Goal: Communication & Community: Participate in discussion

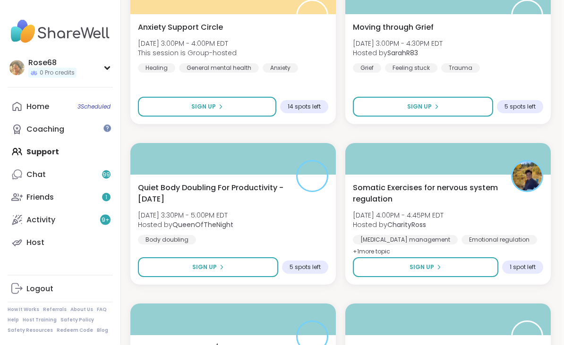
scroll to position [1615, 2]
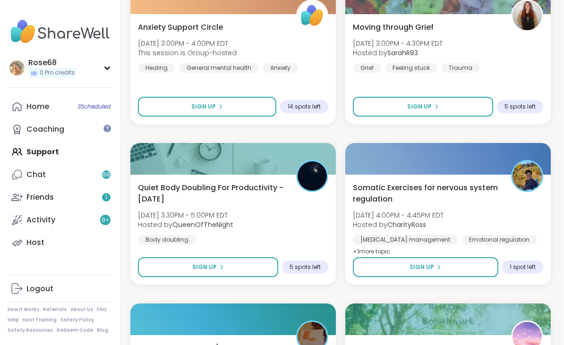
click at [219, 268] on icon at bounding box center [222, 268] width 6 height 6
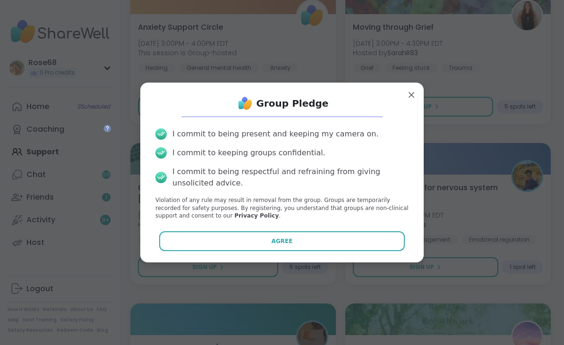
click at [251, 251] on button "Agree" at bounding box center [282, 241] width 246 height 20
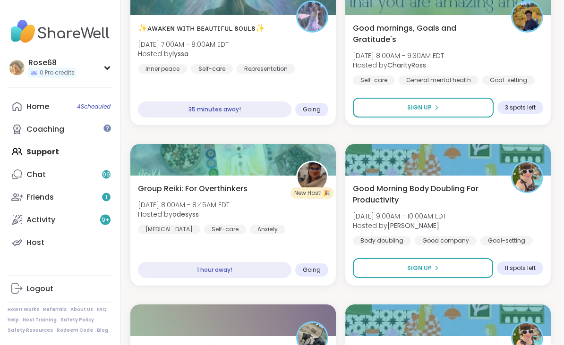
scroll to position [169, 2]
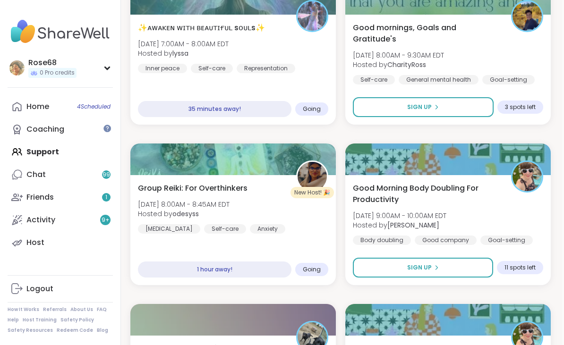
click at [409, 269] on span "Sign Up" at bounding box center [419, 268] width 25 height 9
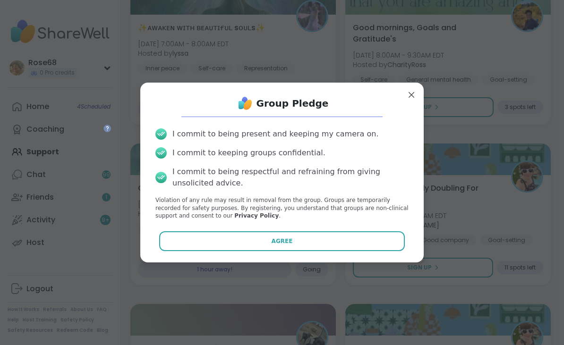
click at [360, 248] on button "Agree" at bounding box center [282, 241] width 246 height 20
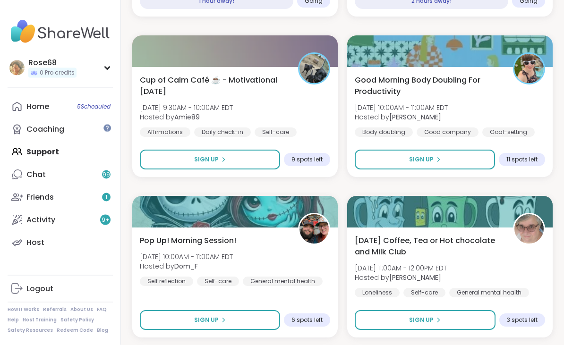
scroll to position [437, 0]
click at [386, 163] on button "Sign Up" at bounding box center [425, 160] width 140 height 20
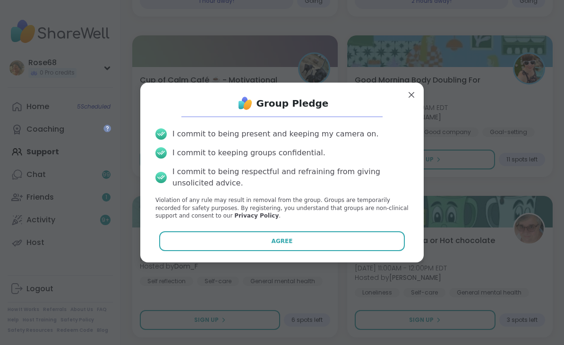
click at [314, 251] on button "Agree" at bounding box center [282, 241] width 246 height 20
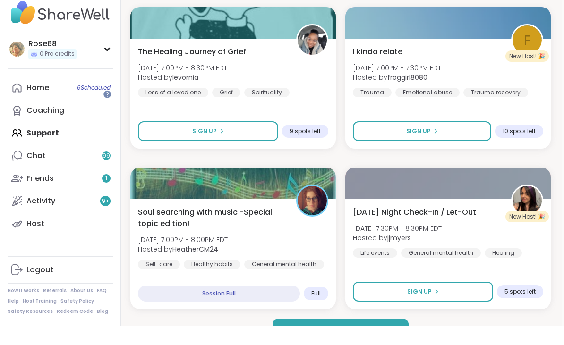
scroll to position [2696, 2]
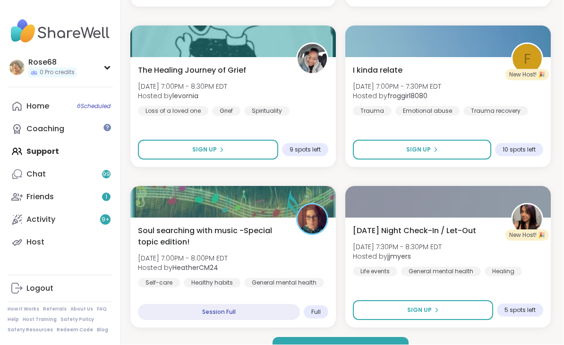
click at [291, 345] on button "Load more groups" at bounding box center [341, 348] width 137 height 20
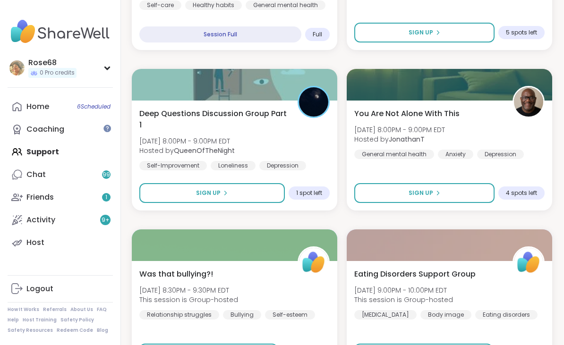
scroll to position [2974, 0]
click at [189, 193] on button "Sign Up" at bounding box center [213, 193] width 146 height 20
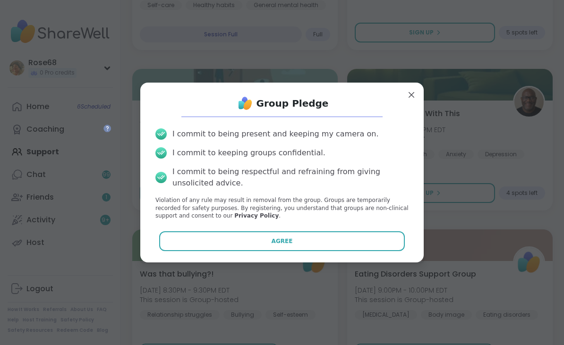
click at [231, 248] on button "Agree" at bounding box center [282, 241] width 246 height 20
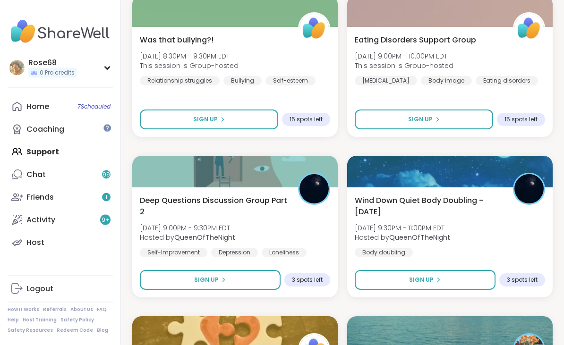
scroll to position [3210, 0]
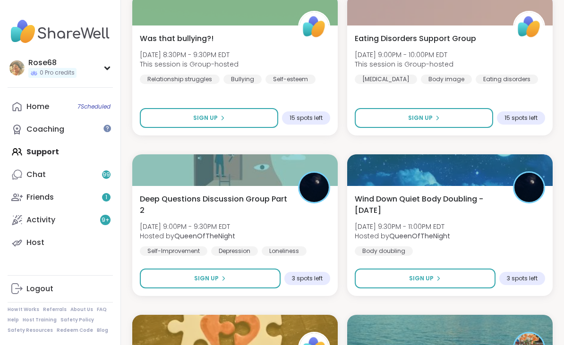
click at [205, 283] on span "Sign Up" at bounding box center [206, 278] width 25 height 9
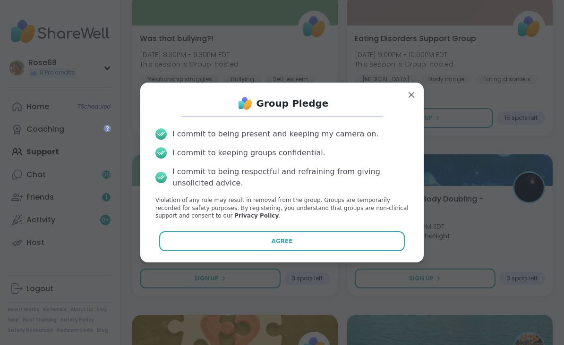
click at [248, 251] on button "Agree" at bounding box center [282, 241] width 246 height 20
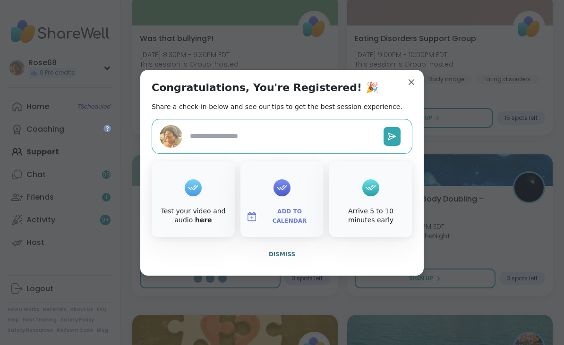
click at [390, 89] on div "Congratulations, You're Registered! 🎉 Share a check-in below and see our tips t…" at bounding box center [281, 173] width 283 height 206
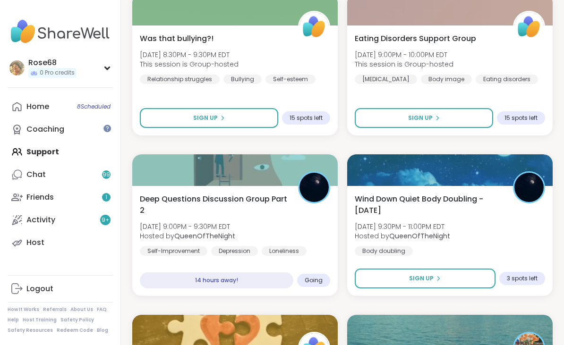
click at [417, 279] on span "Sign Up" at bounding box center [421, 278] width 25 height 9
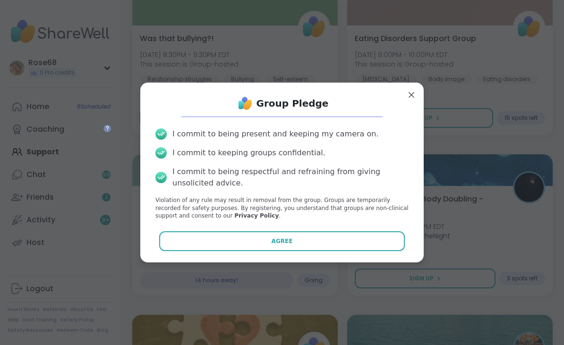
click at [355, 251] on button "Agree" at bounding box center [282, 241] width 246 height 20
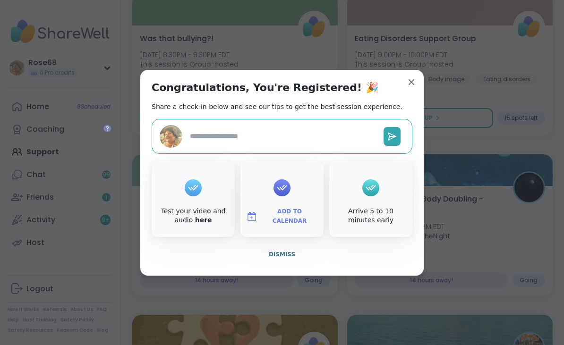
type textarea "*"
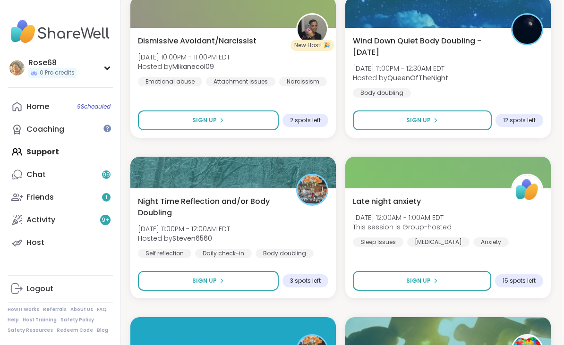
scroll to position [3688, 2]
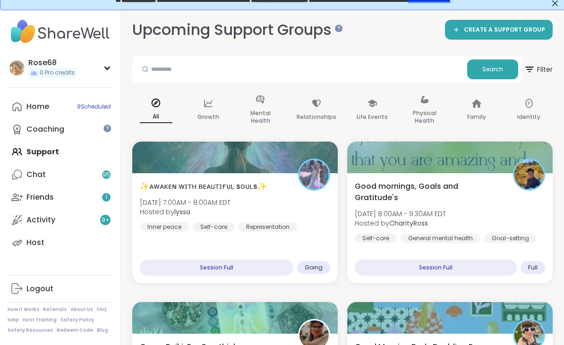
click at [311, 266] on span "Going" at bounding box center [314, 268] width 18 height 8
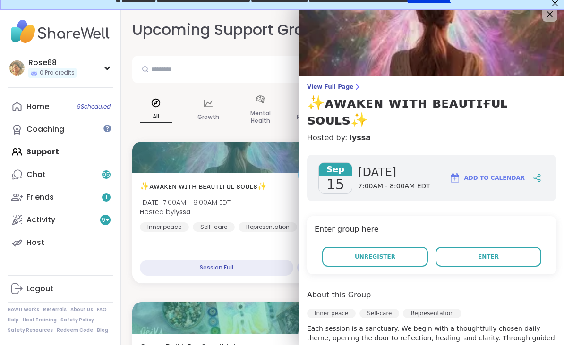
click at [468, 247] on button "Enter" at bounding box center [489, 257] width 106 height 20
click at [464, 247] on button "Enter" at bounding box center [489, 257] width 106 height 20
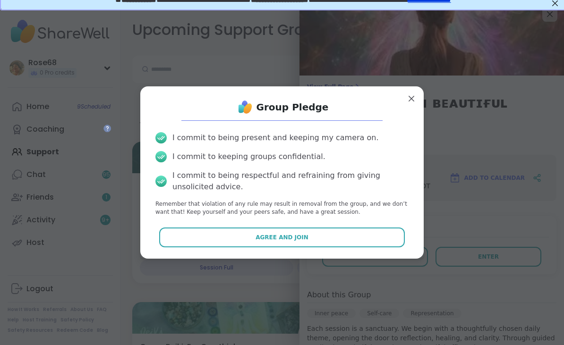
click at [206, 146] on div "I commit to being present and keeping my camera on. I commit to keeping groups …" at bounding box center [282, 174] width 268 height 99
click at [181, 168] on div "I commit to being present and keeping my camera on. I commit to keeping groups …" at bounding box center [282, 174] width 268 height 99
click at [200, 172] on div "I commit to being respectful and refraining from giving unsolicited advice." at bounding box center [290, 181] width 236 height 23
click at [199, 172] on div "I commit to being respectful and refraining from giving unsolicited advice." at bounding box center [290, 181] width 236 height 23
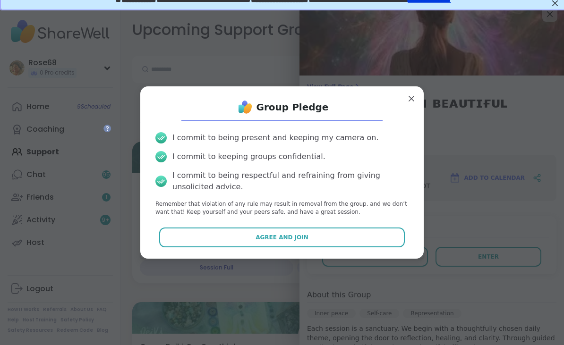
click at [217, 166] on div "I commit to being present and keeping my camera on. I commit to keeping groups …" at bounding box center [282, 174] width 268 height 99
click at [217, 165] on div "I commit to being present and keeping my camera on. I commit to keeping groups …" at bounding box center [282, 174] width 268 height 99
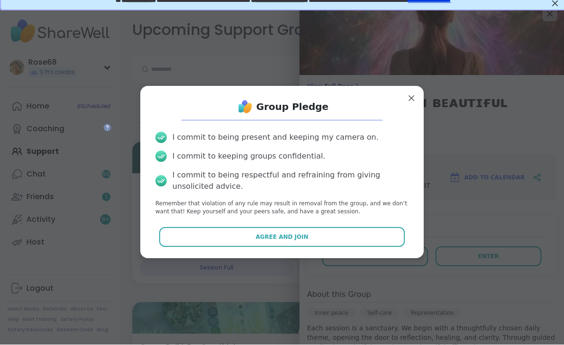
scroll to position [10, 0]
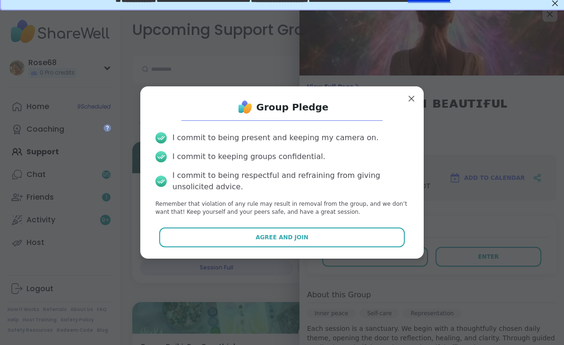
click at [281, 237] on span "Agree and Join" at bounding box center [282, 237] width 53 height 9
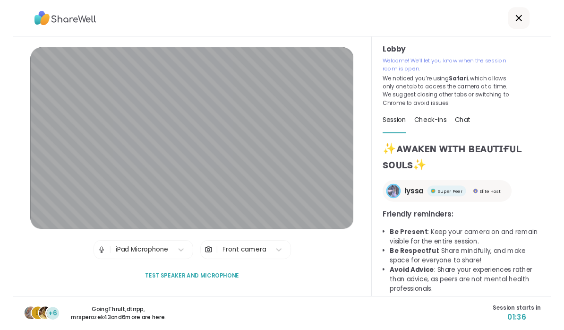
scroll to position [17, 0]
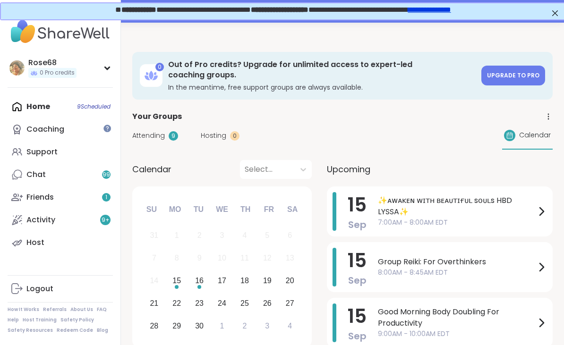
click at [457, 38] on div at bounding box center [282, 29] width 564 height 23
click at [407, 204] on span "✨ᴀᴡᴀᴋᴇɴ ᴡɪᴛʜ ʙᴇᴀᴜᴛɪғᴜʟ sᴏᴜʟs HBD LYSSA✨" at bounding box center [457, 206] width 158 height 23
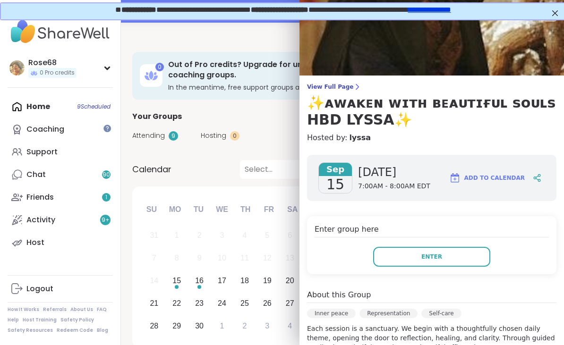
click at [401, 255] on button "Enter" at bounding box center [431, 257] width 117 height 20
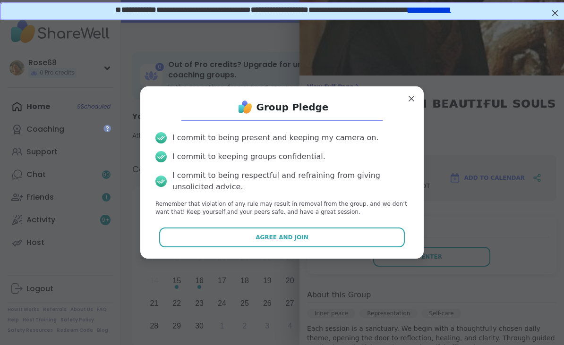
click at [282, 243] on button "Agree and Join" at bounding box center [282, 238] width 246 height 20
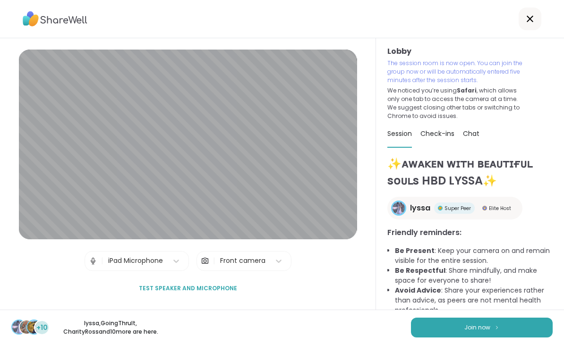
click at [443, 330] on button "Join now" at bounding box center [482, 328] width 142 height 20
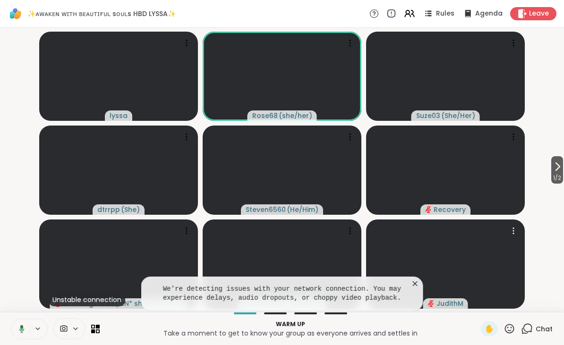
click at [415, 271] on video at bounding box center [445, 264] width 159 height 89
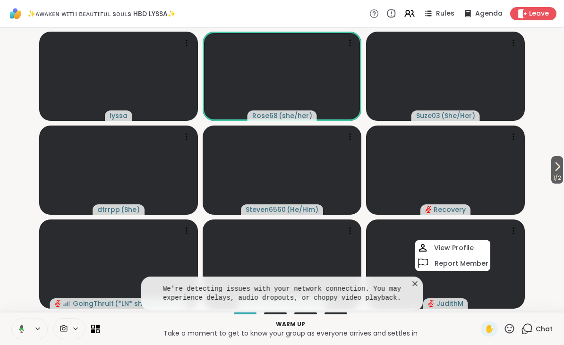
click at [411, 281] on icon at bounding box center [415, 283] width 9 height 9
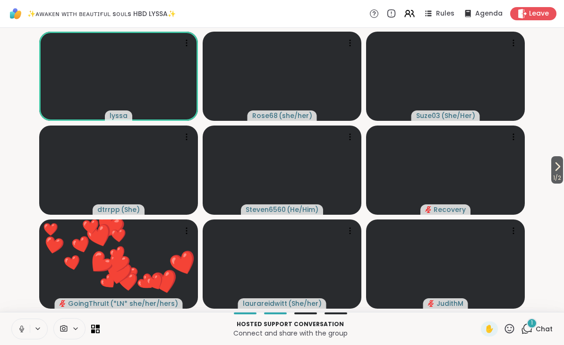
click at [29, 330] on button at bounding box center [21, 329] width 18 height 20
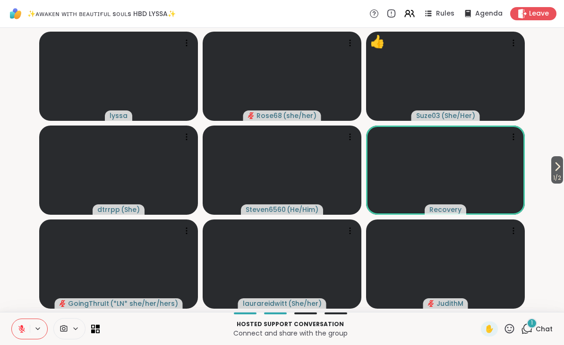
click at [505, 329] on icon at bounding box center [510, 329] width 12 height 12
click at [477, 305] on span "❤️" at bounding box center [481, 304] width 9 height 11
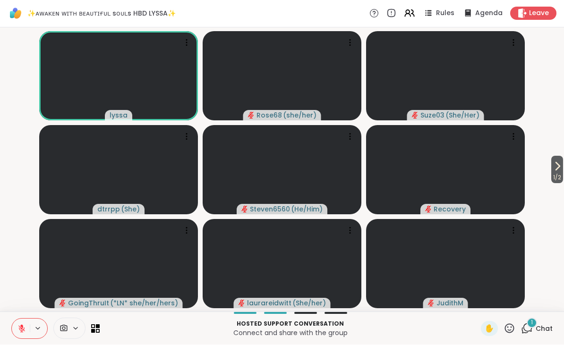
click at [514, 324] on icon at bounding box center [510, 329] width 12 height 12
click at [522, 300] on span "🌟" at bounding box center [523, 304] width 9 height 11
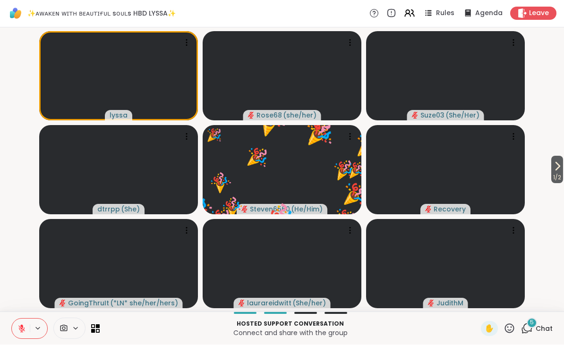
click at [510, 323] on icon at bounding box center [510, 329] width 12 height 12
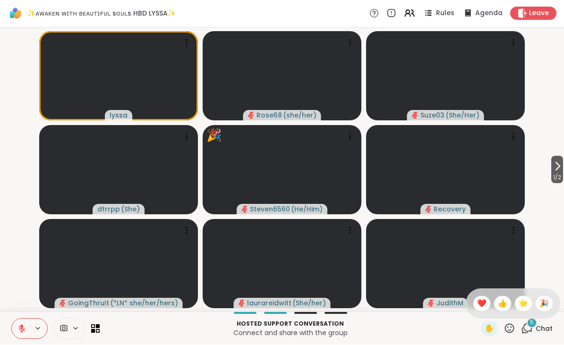
click at [478, 299] on span "❤️" at bounding box center [481, 304] width 9 height 11
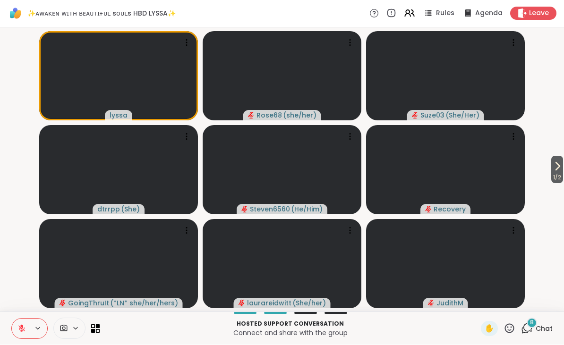
click at [507, 315] on div "Hosted support conversation Connect and share with the group ✋ 8 Chat" at bounding box center [282, 328] width 564 height 33
click at [507, 329] on icon at bounding box center [510, 329] width 12 height 12
click at [474, 304] on div "❤️" at bounding box center [481, 304] width 17 height 15
click at [504, 332] on icon at bounding box center [510, 329] width 12 height 12
click at [474, 302] on div "❤️" at bounding box center [481, 304] width 17 height 15
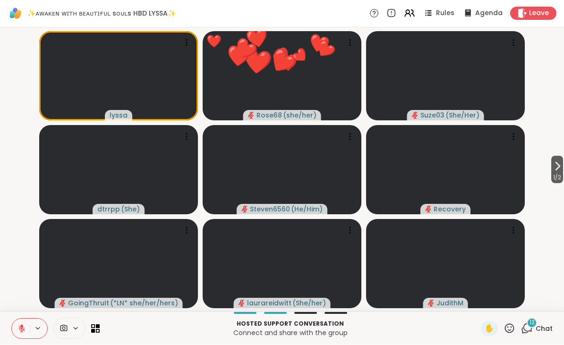
click at [506, 329] on icon at bounding box center [509, 328] width 9 height 9
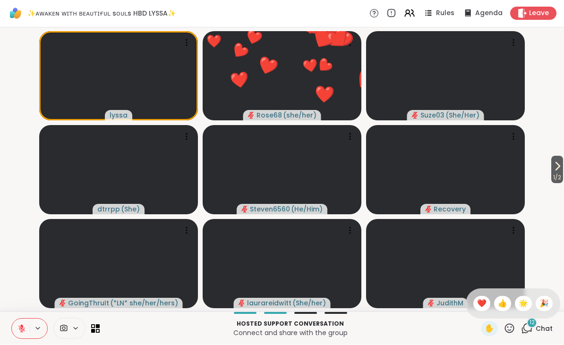
click at [522, 304] on span "🌟" at bounding box center [523, 304] width 9 height 11
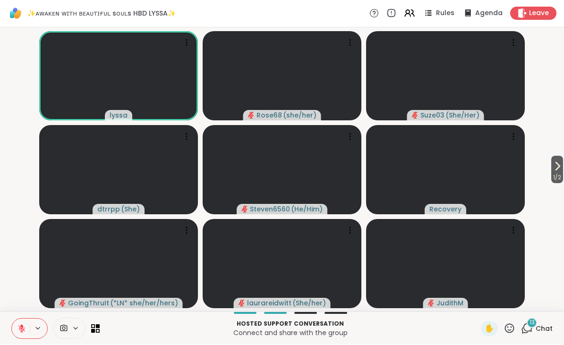
click at [531, 327] on span "13" at bounding box center [532, 323] width 5 height 8
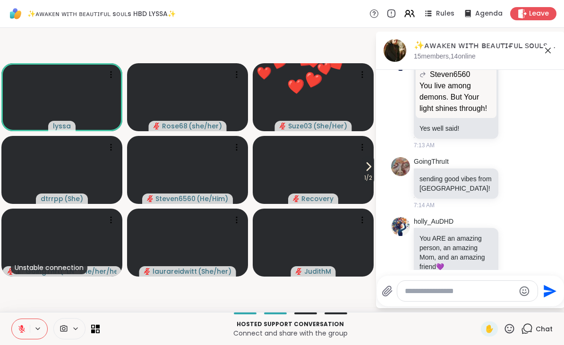
scroll to position [2351, 0]
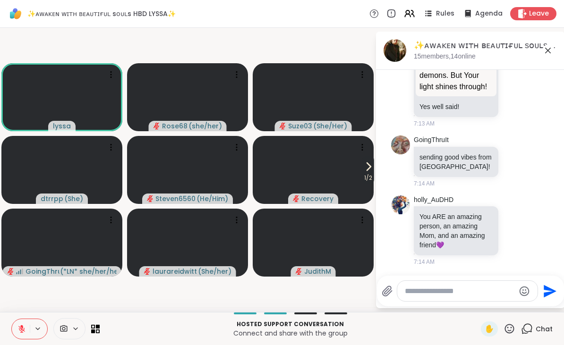
click at [434, 281] on div at bounding box center [467, 291] width 140 height 20
click at [415, 291] on textarea "Type your message" at bounding box center [460, 291] width 110 height 9
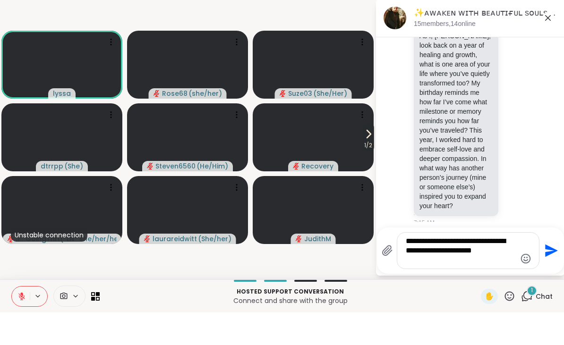
scroll to position [2637, 0]
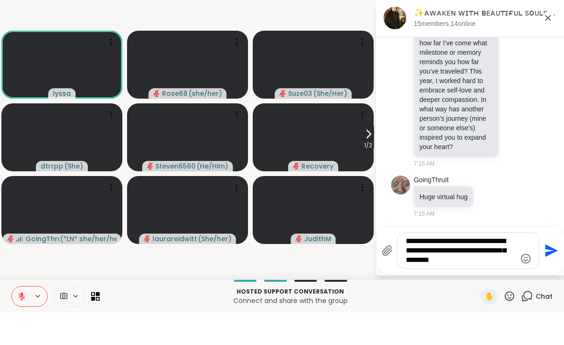
type textarea "**********"
click at [554, 276] on icon "Send" at bounding box center [550, 283] width 15 height 15
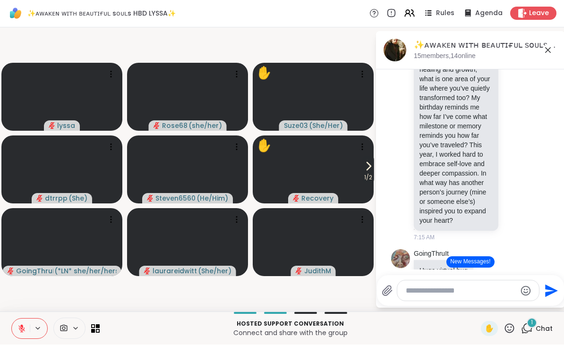
scroll to position [2593, 0]
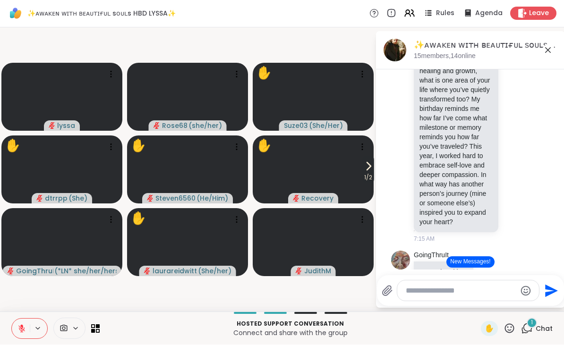
click at [546, 49] on icon at bounding box center [547, 50] width 11 height 11
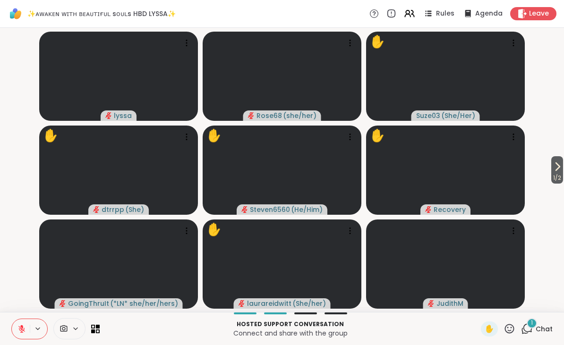
click at [562, 170] on icon at bounding box center [557, 166] width 11 height 11
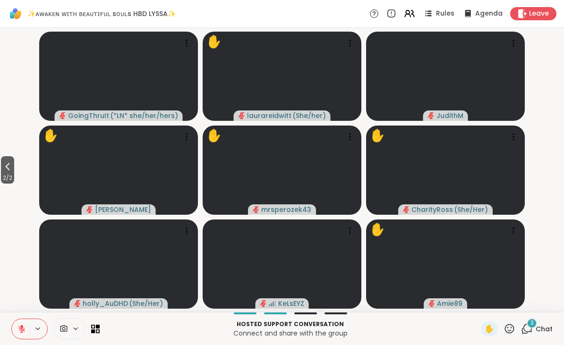
click at [11, 173] on span "2 / 2" at bounding box center [7, 177] width 13 height 11
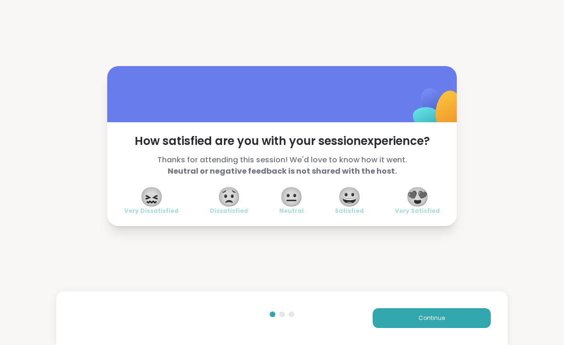
click at [394, 321] on button "Continue" at bounding box center [432, 318] width 118 height 20
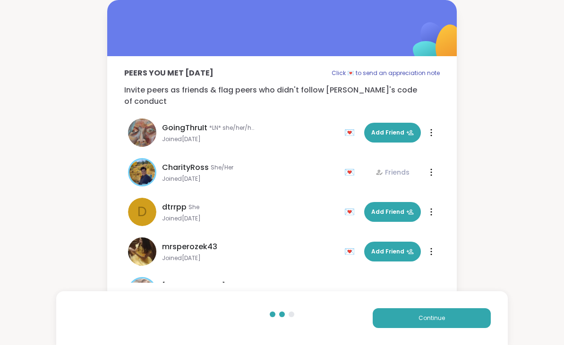
click at [398, 324] on button "Continue" at bounding box center [432, 318] width 118 height 20
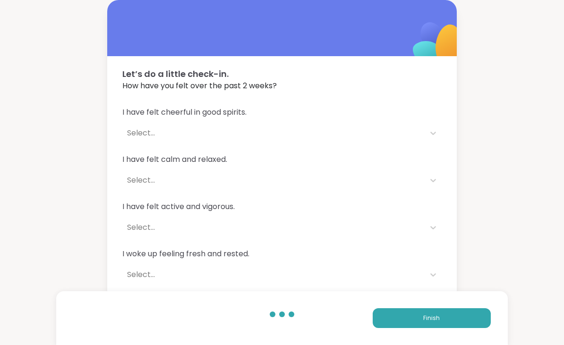
click at [404, 318] on button "Finish" at bounding box center [432, 318] width 118 height 20
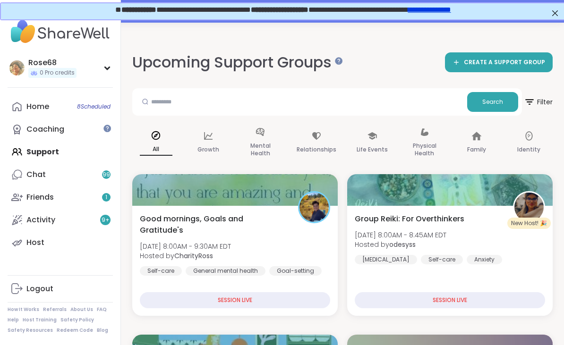
click at [44, 132] on div "Coaching" at bounding box center [45, 129] width 38 height 10
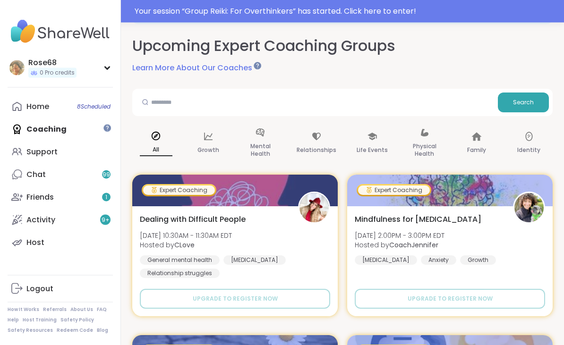
scroll to position [75, 0]
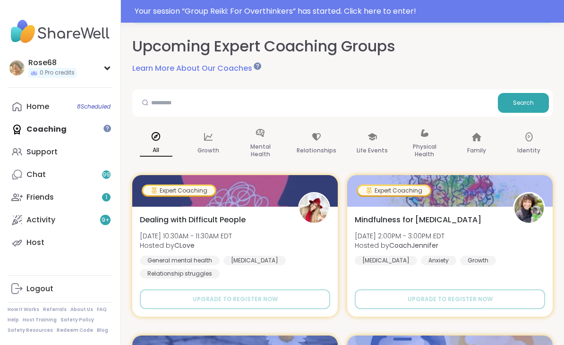
click at [38, 107] on div "Home 8 Scheduled" at bounding box center [37, 107] width 23 height 10
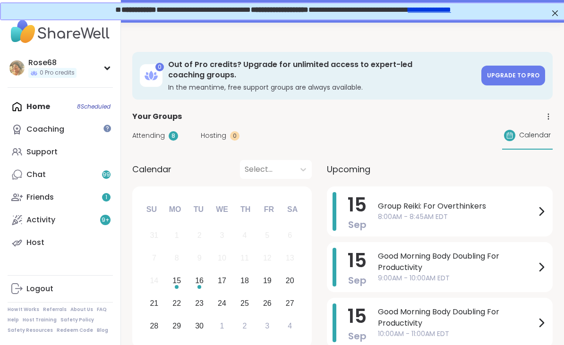
click at [375, 202] on div "15 Sep Group Reiki: For Overthinkers 8:00AM - 8:45AM EDT" at bounding box center [440, 212] width 226 height 50
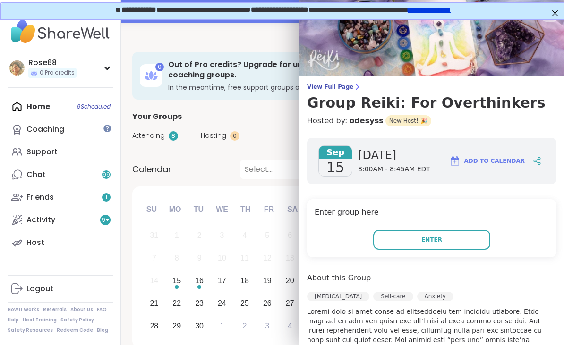
click at [405, 245] on button "Enter" at bounding box center [431, 240] width 117 height 20
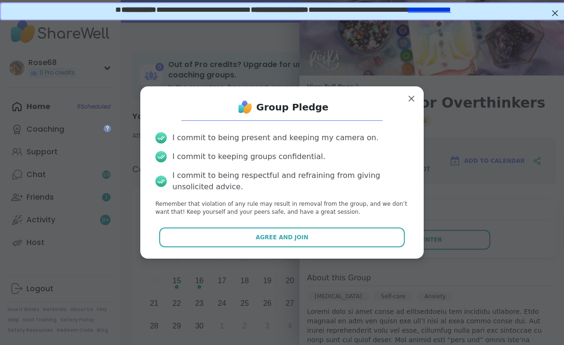
click at [246, 248] on button "Agree and Join" at bounding box center [282, 238] width 246 height 20
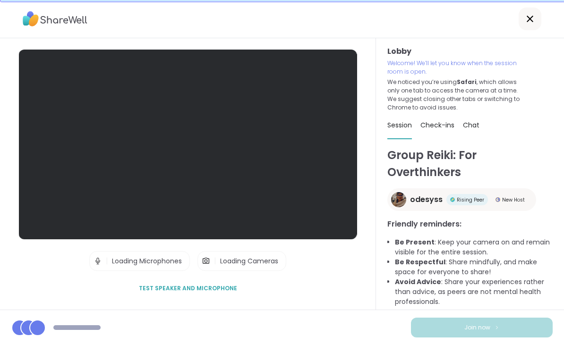
scroll to position [21, 0]
